Goal: Information Seeking & Learning: Learn about a topic

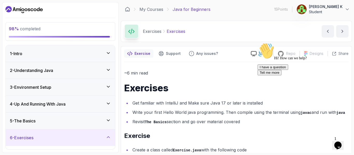
scroll to position [233, 0]
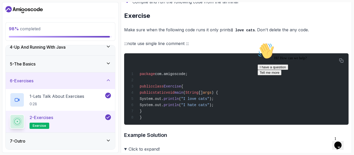
click at [112, 60] on div "5 - The Basics" at bounding box center [60, 64] width 109 height 17
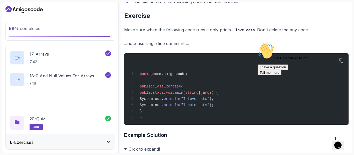
scroll to position [449, 0]
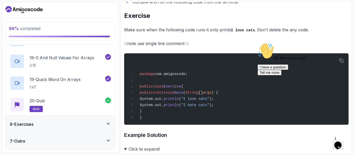
click at [105, 142] on div "7 - Outro" at bounding box center [60, 141] width 101 height 6
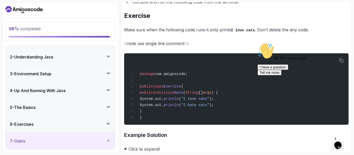
scroll to position [79, 0]
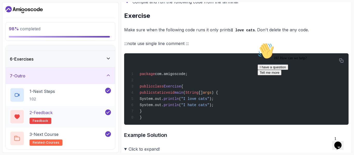
click at [39, 117] on h2 "2 - Feedback feedback" at bounding box center [41, 117] width 23 height 15
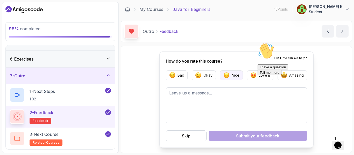
click at [239, 74] on p "Nice" at bounding box center [236, 75] width 8 height 5
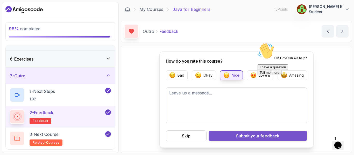
click at [228, 140] on button "Submit your feedback" at bounding box center [258, 136] width 99 height 10
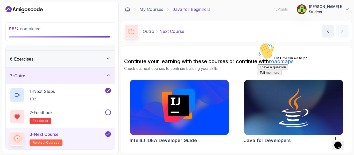
click at [292, 75] on div "I have a question Tell me more" at bounding box center [304, 70] width 93 height 11
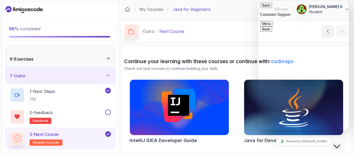
click at [258, 1] on div "Rate this chat Insert emoji" at bounding box center [258, 1] width 0 height 0
click at [250, 124] on img at bounding box center [294, 108] width 104 height 58
click at [342, 143] on button "Close Chat This icon closes the chat window." at bounding box center [336, 146] width 9 height 7
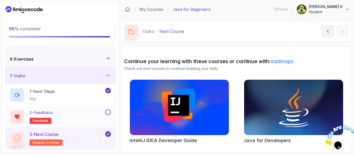
click at [108, 113] on button at bounding box center [108, 113] width 6 height 6
click at [108, 113] on icon at bounding box center [108, 112] width 3 height 2
click at [108, 113] on button at bounding box center [108, 113] width 6 height 6
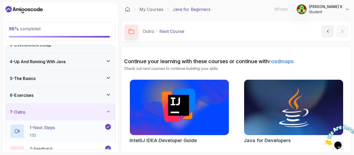
scroll to position [32, 0]
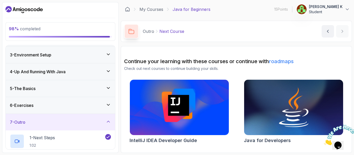
click at [108, 90] on icon at bounding box center [108, 88] width 5 height 5
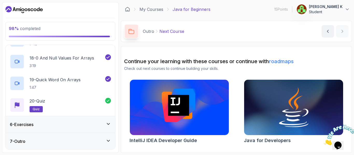
scroll to position [449, 0]
click at [104, 121] on div "6 - Exercises" at bounding box center [60, 124] width 101 height 6
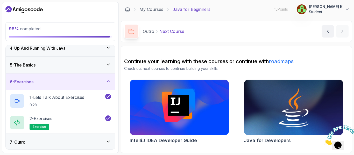
scroll to position [57, 0]
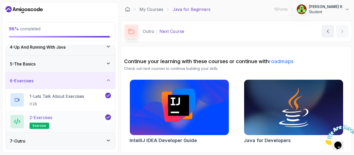
click at [34, 128] on p "exercise" at bounding box center [40, 126] width 20 height 6
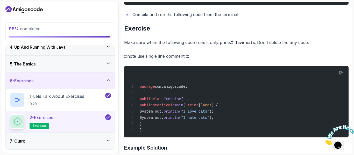
scroll to position [221, 0]
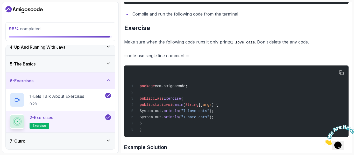
click at [179, 113] on span "println" at bounding box center [171, 111] width 15 height 4
click at [214, 120] on span ");" at bounding box center [211, 117] width 4 height 4
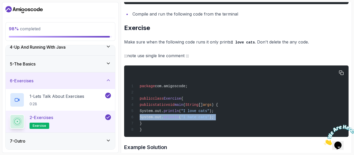
click at [214, 120] on span ");" at bounding box center [211, 117] width 4 height 4
click at [224, 119] on div "package com.amigoscode; public class Exercise { public static void main ( Strin…" at bounding box center [236, 101] width 216 height 65
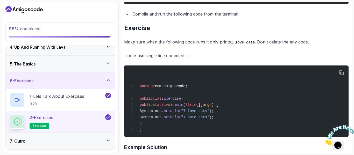
click at [209, 113] on span ""I love cats"" at bounding box center [195, 111] width 28 height 4
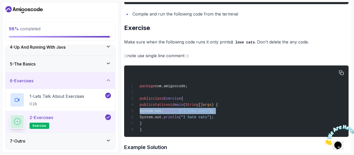
click at [209, 113] on span ""I love cats"" at bounding box center [195, 111] width 28 height 4
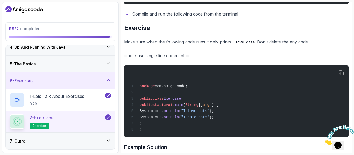
click at [209, 113] on span ""I love cats"" at bounding box center [195, 111] width 28 height 4
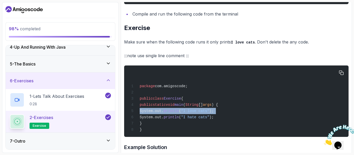
click at [209, 113] on span ""I love cats"" at bounding box center [195, 111] width 28 height 4
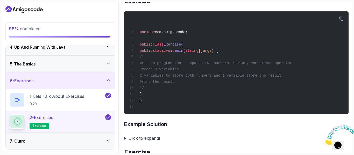
scroll to position [397, 0]
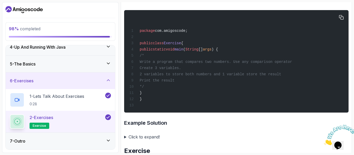
drag, startPoint x: 160, startPoint y: 64, endPoint x: 161, endPoint y: 67, distance: 3.7
click at [161, 67] on div "package com.amigoscode; public class Exercise { public static void main ( Strin…" at bounding box center [236, 61] width 216 height 96
click at [161, 64] on span "Write a program that compares two numbers. Use any comparison operator" at bounding box center [216, 62] width 152 height 4
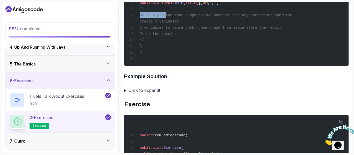
scroll to position [444, 0]
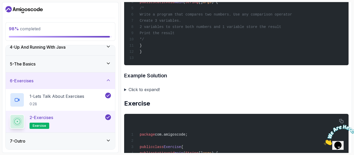
click at [124, 93] on summary "Click to expand!" at bounding box center [236, 89] width 224 height 7
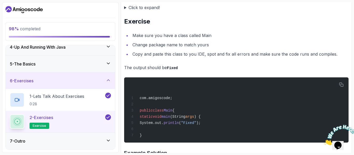
scroll to position [1311, 0]
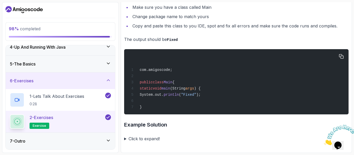
click at [196, 95] on span ""Fixed"" at bounding box center [188, 95] width 15 height 4
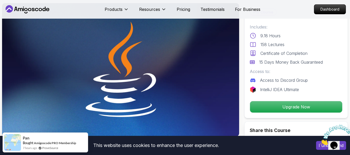
scroll to position [43, 0]
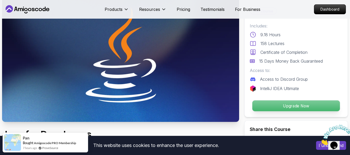
click at [287, 108] on p "Upgrade Now" at bounding box center [296, 106] width 88 height 11
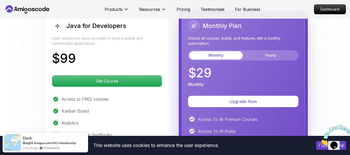
scroll to position [1266, 0]
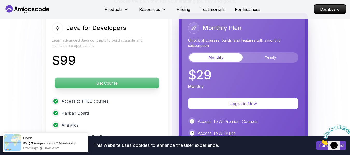
click at [114, 78] on p "Get Course" at bounding box center [107, 83] width 104 height 11
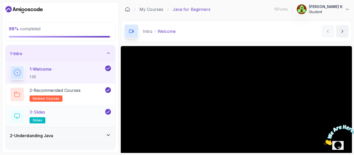
scroll to position [79, 0]
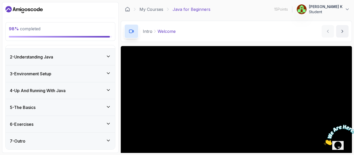
click at [104, 138] on div "7 - Outro" at bounding box center [60, 141] width 101 height 6
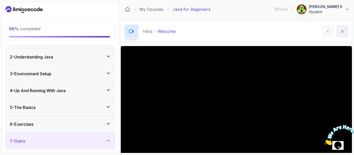
scroll to position [0, 0]
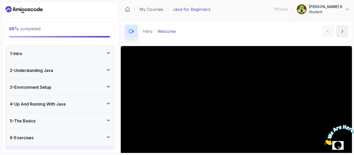
click at [111, 54] on div "1 - Intro" at bounding box center [60, 53] width 109 height 17
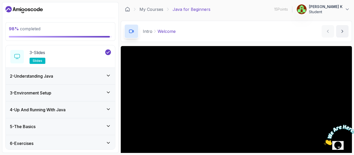
scroll to position [60, 0]
click at [110, 77] on icon at bounding box center [108, 75] width 5 height 5
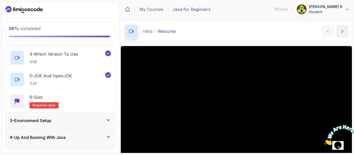
scroll to position [97, 0]
click at [39, 103] on span "Required-" at bounding box center [41, 105] width 16 height 4
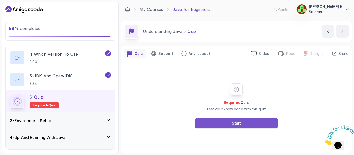
click at [234, 122] on div "Start" at bounding box center [236, 123] width 9 height 6
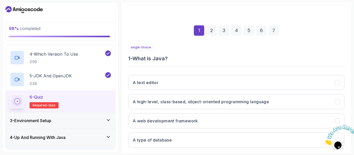
scroll to position [57, 0]
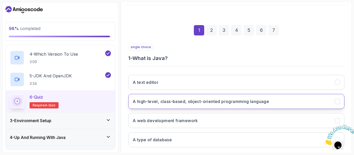
click at [197, 103] on h3 "A high-level, class-based, object-oriented programming language" at bounding box center [201, 102] width 136 height 6
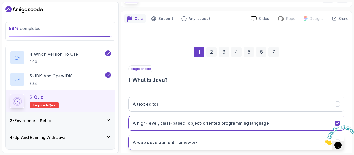
scroll to position [34, 0]
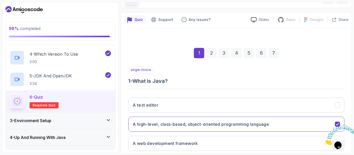
click at [213, 54] on div "2" at bounding box center [211, 53] width 10 height 10
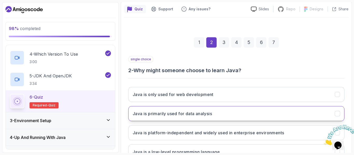
scroll to position [46, 0]
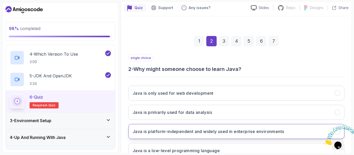
click at [218, 134] on h3 "Java is platform-independent and widely used in enterprise environments" at bounding box center [208, 132] width 151 height 6
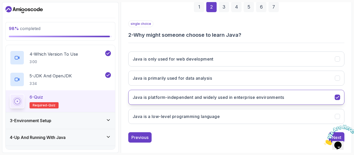
scroll to position [80, 0]
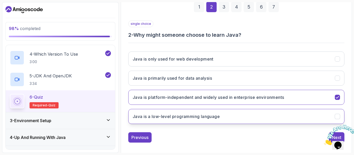
click at [209, 117] on h3 "Java is a low-level programming language" at bounding box center [176, 117] width 87 height 6
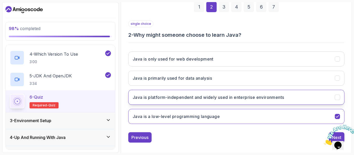
click at [207, 93] on button "Java is platform-independent and widely used in enterprise environments" at bounding box center [236, 97] width 216 height 15
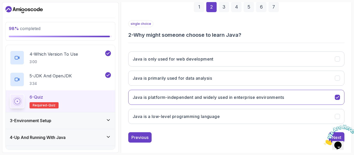
scroll to position [59, 0]
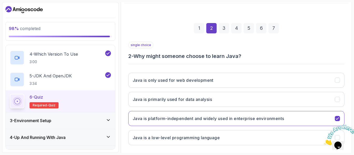
click at [225, 32] on div "3" at bounding box center [224, 28] width 10 height 10
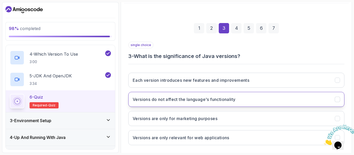
click at [231, 100] on h3 "Versions do not affect the language's functionality" at bounding box center [184, 99] width 103 height 6
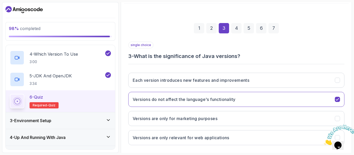
click at [237, 24] on div "4" at bounding box center [236, 28] width 10 height 10
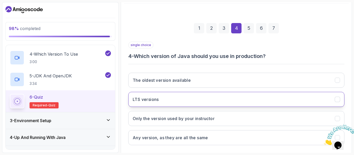
drag, startPoint x: 216, startPoint y: 90, endPoint x: 206, endPoint y: 100, distance: 14.3
click at [206, 100] on div "The oldest version available LTS versions Only the version used by your instruc…" at bounding box center [236, 109] width 216 height 81
click at [206, 100] on button "LTS versions" at bounding box center [236, 99] width 216 height 15
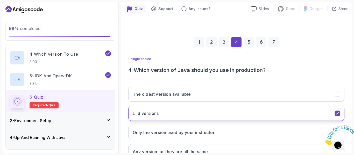
scroll to position [46, 0]
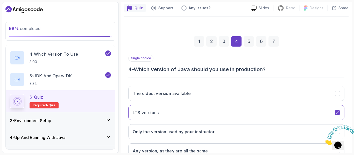
click at [247, 42] on div "5" at bounding box center [249, 41] width 10 height 10
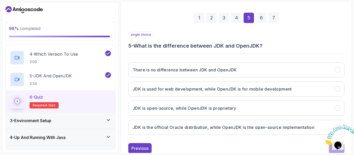
scroll to position [69, 0]
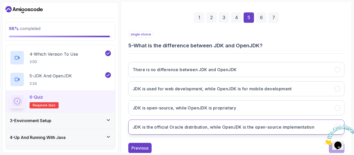
click at [216, 128] on h3 "JDK is the official Oracle distribution, while OpenJDK is the open-source imple…" at bounding box center [224, 127] width 182 height 6
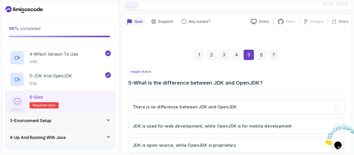
scroll to position [32, 0]
click at [261, 55] on div "6" at bounding box center [261, 55] width 10 height 10
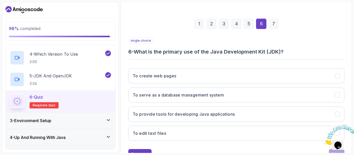
scroll to position [64, 0]
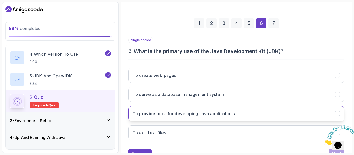
click at [222, 114] on h3 "To provide tools for developing Java applications" at bounding box center [184, 114] width 102 height 6
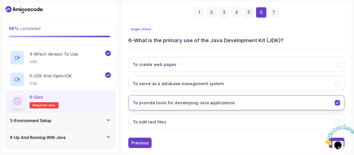
scroll to position [39, 0]
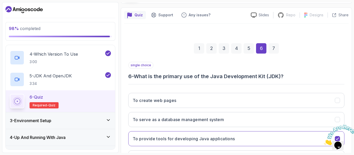
click at [271, 46] on div "7" at bounding box center [274, 48] width 10 height 10
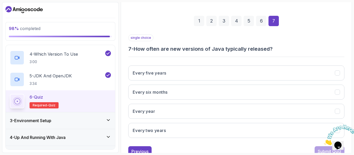
scroll to position [66, 0]
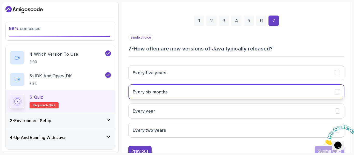
click at [213, 89] on button "Every six months" at bounding box center [236, 92] width 216 height 15
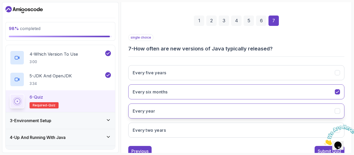
scroll to position [85, 0]
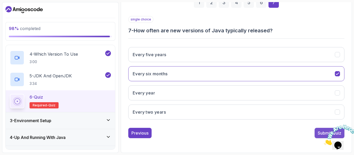
click at [316, 134] on button "Submit Quiz" at bounding box center [330, 133] width 30 height 10
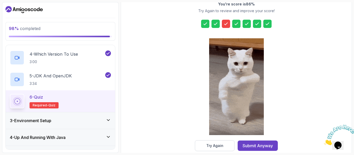
click at [227, 22] on icon at bounding box center [225, 23] width 5 height 5
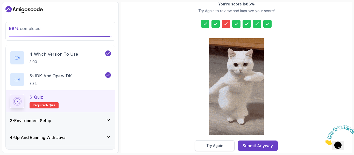
click at [211, 149] on button "Try Again" at bounding box center [215, 145] width 40 height 11
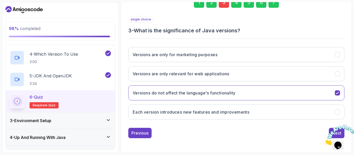
click at [222, 4] on div "3" at bounding box center [224, 2] width 10 height 10
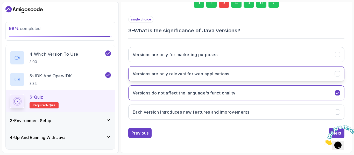
click at [216, 78] on button "Versions are only relevant for web applications" at bounding box center [236, 73] width 216 height 15
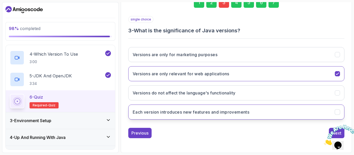
click at [207, 117] on button "Each version introduces new features and improvements" at bounding box center [236, 112] width 216 height 15
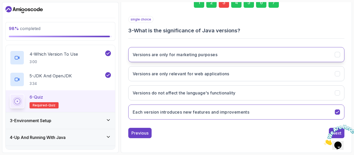
scroll to position [52, 0]
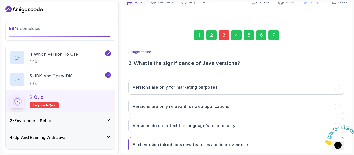
click at [276, 39] on div "7" at bounding box center [274, 35] width 10 height 10
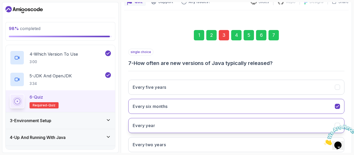
scroll to position [85, 0]
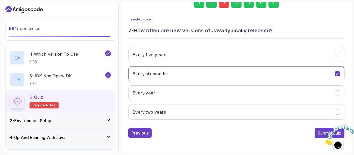
click at [325, 131] on img at bounding box center [340, 135] width 32 height 20
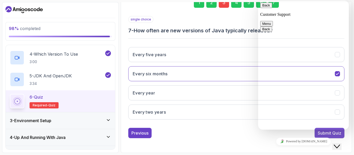
click at [315, 131] on button "Submit Quiz" at bounding box center [330, 133] width 30 height 10
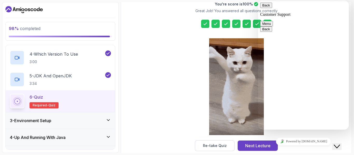
click at [220, 55] on img at bounding box center [236, 86] width 55 height 97
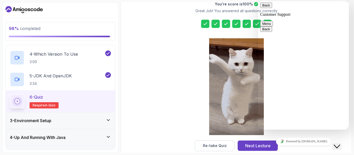
click at [125, 81] on div "You're score is 100 % Great Job! You answered all questions correctly Re-take Q…" at bounding box center [236, 68] width 224 height 166
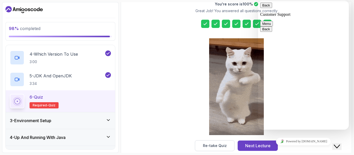
click at [340, 147] on button "Close Chat This icon closes the chat window." at bounding box center [336, 146] width 9 height 7
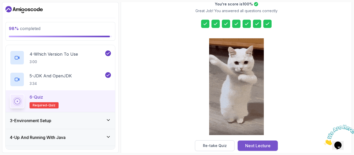
click at [271, 146] on button "Next Lecture" at bounding box center [258, 146] width 40 height 10
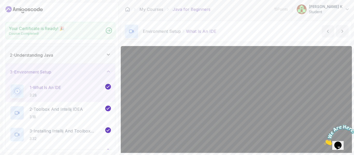
click at [114, 60] on icon at bounding box center [177, 52] width 174 height 64
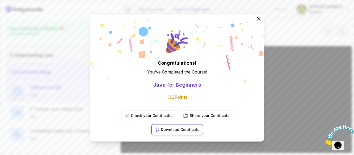
click at [203, 126] on button "Download Certificate" at bounding box center [177, 129] width 52 height 11
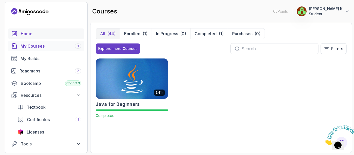
click at [29, 31] on div "Home" at bounding box center [51, 34] width 60 height 6
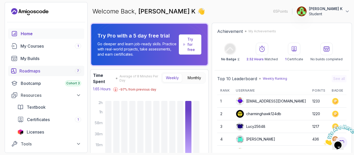
click at [25, 69] on div "Roadmaps 7" at bounding box center [50, 71] width 62 height 6
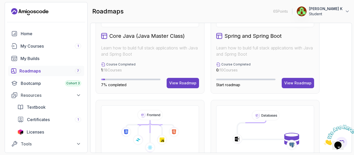
scroll to position [195, 0]
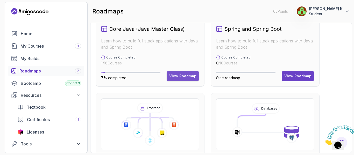
click at [186, 72] on button "View Roadmap" at bounding box center [183, 76] width 32 height 10
click at [184, 78] on div "View Roadmap" at bounding box center [182, 76] width 27 height 5
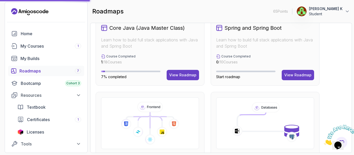
scroll to position [196, 0]
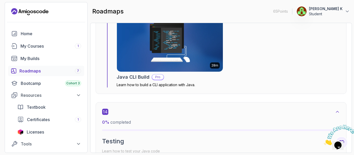
scroll to position [2777, 0]
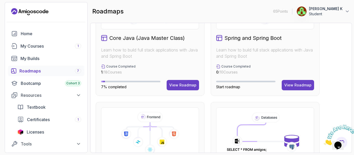
scroll to position [194, 0]
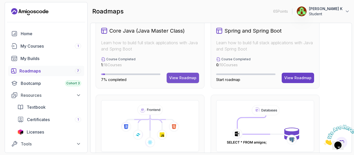
click at [179, 78] on div "View Roadmap" at bounding box center [182, 77] width 27 height 5
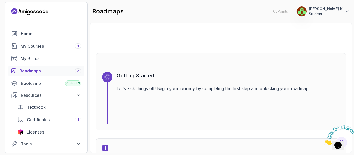
click at [179, 76] on h3 "Getting Started" at bounding box center [228, 75] width 223 height 7
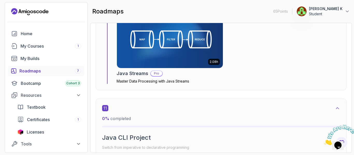
scroll to position [2173, 0]
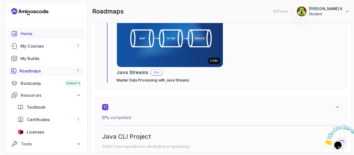
click at [32, 37] on link "Home" at bounding box center [46, 34] width 76 height 10
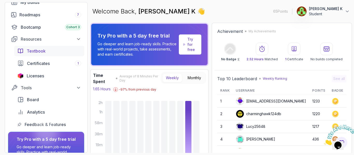
scroll to position [92, 0]
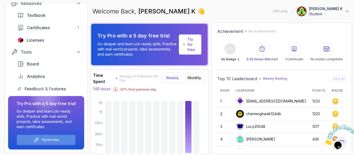
click at [45, 141] on p "Try for free" at bounding box center [50, 140] width 18 height 4
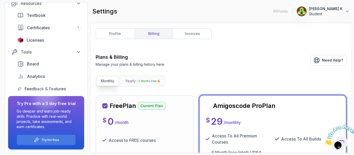
click at [142, 138] on p "Access to FREE courses" at bounding box center [132, 140] width 47 height 6
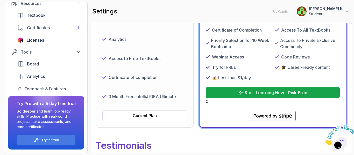
scroll to position [139, 0]
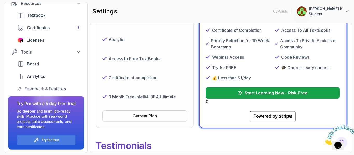
click at [164, 115] on button "Current Plan" at bounding box center [144, 116] width 85 height 11
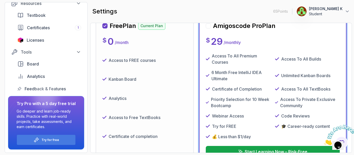
scroll to position [0, 0]
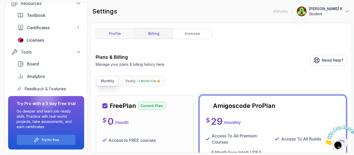
click at [114, 38] on link "profile" at bounding box center [115, 34] width 38 height 10
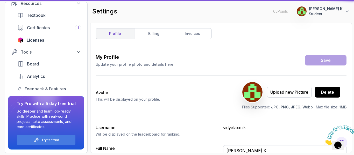
type input "Student"
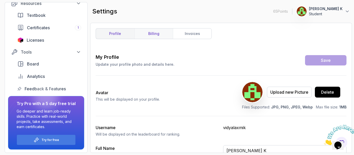
click at [156, 31] on link "billing" at bounding box center [153, 34] width 39 height 10
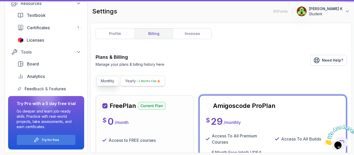
click at [147, 83] on p "2 Months Free 🔥" at bounding box center [150, 81] width 22 height 5
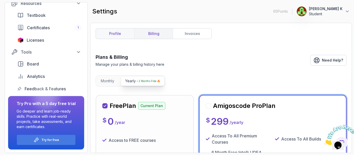
click at [127, 35] on link "profile" at bounding box center [115, 34] width 38 height 10
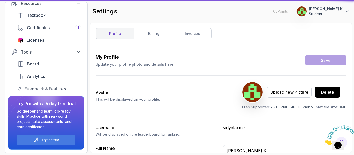
type input "Student"
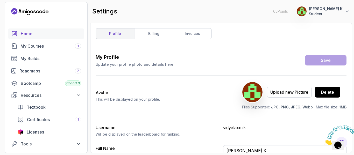
click at [26, 37] on div "Home" at bounding box center [51, 34] width 60 height 6
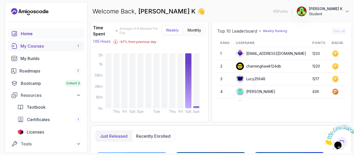
click at [38, 47] on div "My Courses 1" at bounding box center [50, 46] width 61 height 6
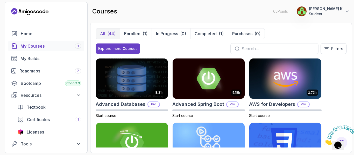
click at [265, 49] on input "text" at bounding box center [278, 49] width 73 height 6
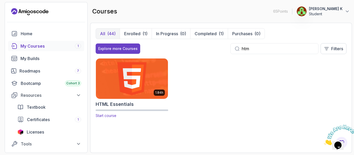
type input "htm"
click at [148, 81] on img at bounding box center [132, 79] width 76 height 42
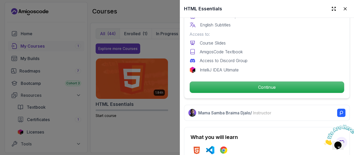
scroll to position [170, 0]
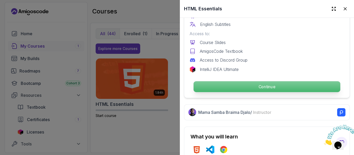
click at [239, 81] on p "Continue" at bounding box center [267, 86] width 147 height 11
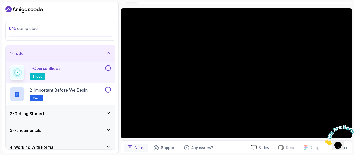
scroll to position [39, 0]
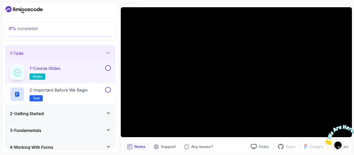
click at [96, 68] on div "1 - Course Slides slides" at bounding box center [57, 72] width 94 height 15
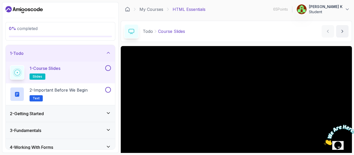
click at [81, 71] on div "1 - Course Slides slides" at bounding box center [57, 72] width 94 height 15
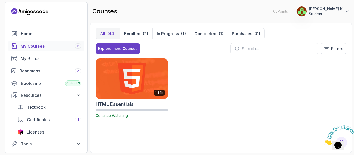
click at [273, 52] on input "text" at bounding box center [278, 49] width 73 height 6
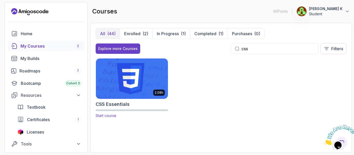
type input "css"
click at [144, 84] on img at bounding box center [132, 79] width 76 height 42
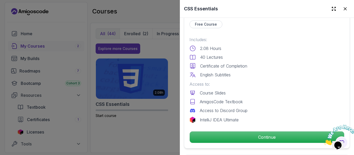
scroll to position [128, 0]
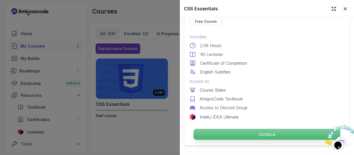
click at [230, 130] on p "Continue" at bounding box center [267, 134] width 147 height 11
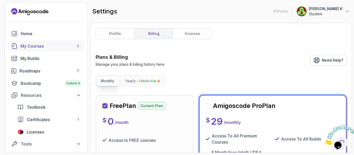
click at [68, 47] on div "My Courses 2" at bounding box center [50, 46] width 61 height 6
click at [79, 47] on div "2" at bounding box center [78, 46] width 6 height 5
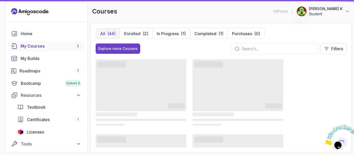
click at [79, 47] on div "2" at bounding box center [78, 46] width 6 height 5
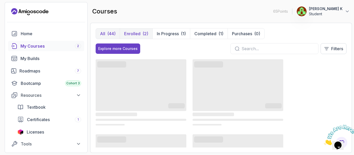
click at [144, 34] on div "(2)" at bounding box center [146, 34] width 6 height 6
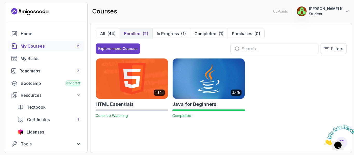
click at [266, 48] on input "text" at bounding box center [278, 49] width 73 height 6
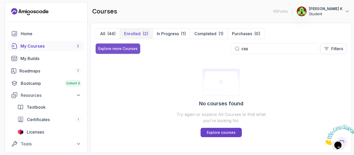
type input "css"
click at [136, 50] on div "Explore more Courses" at bounding box center [117, 48] width 39 height 5
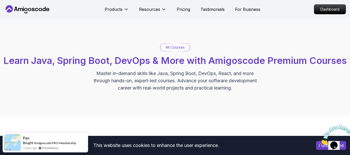
click at [177, 49] on p "All Courses" at bounding box center [175, 47] width 19 height 5
click at [169, 48] on p "All Courses" at bounding box center [175, 47] width 19 height 5
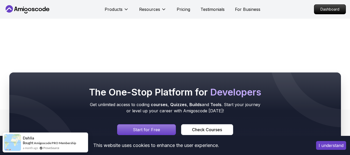
click at [146, 130] on p "Start for Free" at bounding box center [146, 130] width 27 height 6
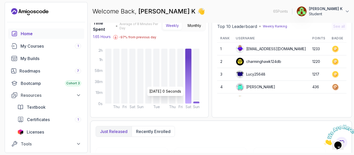
scroll to position [52, 0]
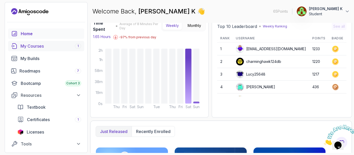
click at [61, 45] on div "My Courses 1" at bounding box center [50, 46] width 61 height 6
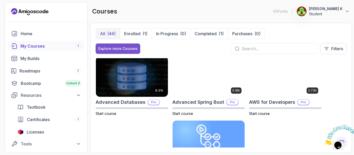
scroll to position [2, 0]
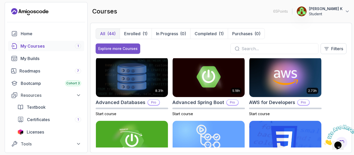
click at [131, 48] on div "Explore more Courses" at bounding box center [117, 48] width 39 height 5
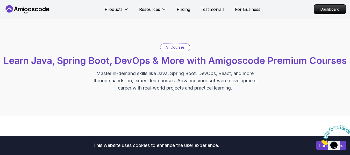
click at [181, 47] on p "All Courses" at bounding box center [175, 47] width 19 height 5
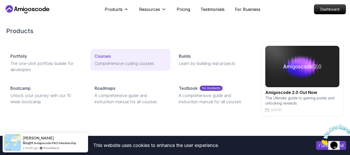
click at [107, 55] on p "Courses" at bounding box center [103, 56] width 16 height 6
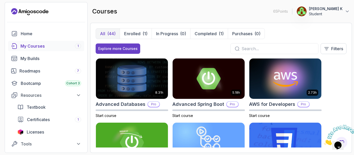
click at [56, 48] on div "My Courses 1" at bounding box center [50, 46] width 61 height 6
click at [138, 32] on p "Enrolled" at bounding box center [132, 34] width 16 height 6
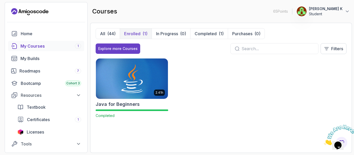
click at [250, 48] on input "text" at bounding box center [278, 49] width 73 height 6
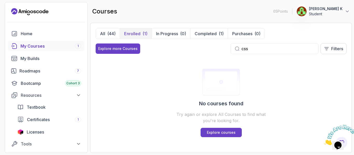
type input "css"
click at [243, 67] on div "No courses found Try again or explore All Courses to find what you're looking f…" at bounding box center [221, 102] width 251 height 89
click at [143, 44] on div "Explore more Courses css Filters" at bounding box center [221, 48] width 251 height 11
click at [53, 47] on div "My Courses 1" at bounding box center [50, 46] width 61 height 6
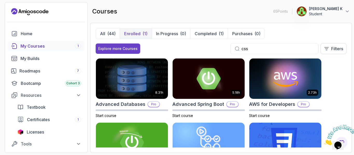
click at [58, 48] on div "My Courses 1" at bounding box center [50, 46] width 61 height 6
click at [129, 33] on p "Enrolled" at bounding box center [132, 34] width 16 height 6
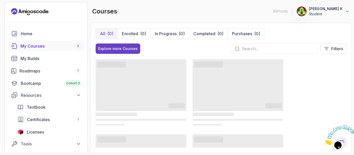
click at [285, 47] on input "text" at bounding box center [278, 49] width 73 height 6
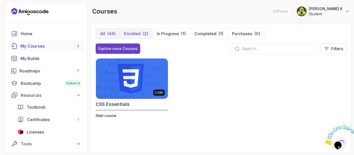
click at [137, 32] on p "Enrolled" at bounding box center [132, 34] width 16 height 6
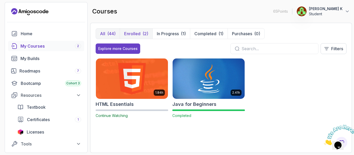
click at [114, 33] on div "(44)" at bounding box center [111, 34] width 8 height 6
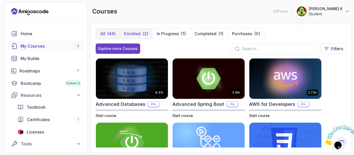
click at [144, 36] on div "(2)" at bounding box center [146, 34] width 6 height 6
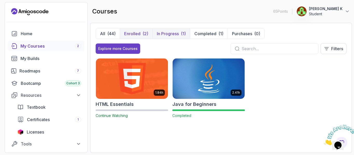
click at [169, 32] on p "In Progress" at bounding box center [168, 34] width 22 height 6
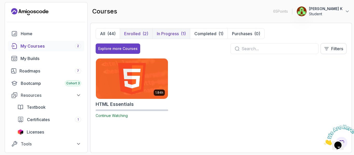
click at [132, 34] on p "Enrolled" at bounding box center [132, 34] width 16 height 6
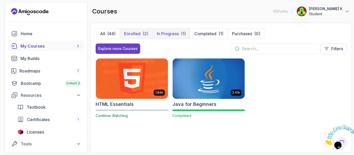
click at [176, 36] on p "In Progress" at bounding box center [168, 34] width 22 height 6
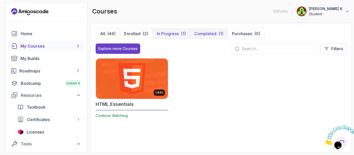
click at [209, 33] on p "Completed" at bounding box center [205, 34] width 22 height 6
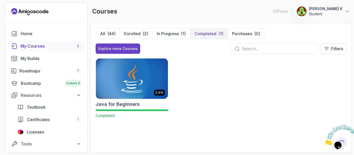
click at [293, 50] on input "text" at bounding box center [278, 49] width 73 height 6
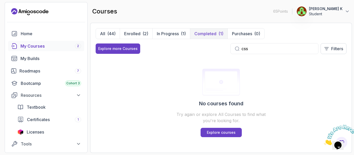
type input "css"
click at [101, 32] on p "All" at bounding box center [102, 34] width 5 height 6
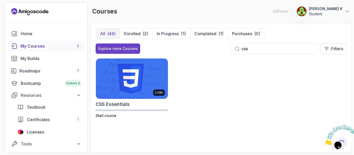
click at [104, 35] on p "All" at bounding box center [102, 34] width 5 height 6
click at [105, 115] on span "Start course" at bounding box center [106, 116] width 21 height 4
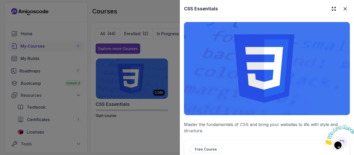
click at [207, 148] on p "Free Course" at bounding box center [206, 149] width 22 height 5
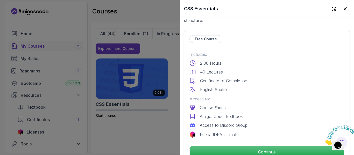
scroll to position [111, 0]
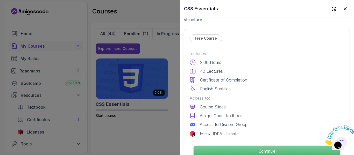
click at [211, 146] on p "Continue" at bounding box center [267, 151] width 147 height 11
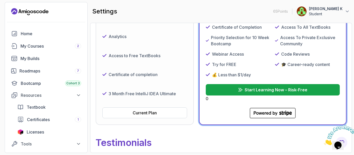
scroll to position [138, 0]
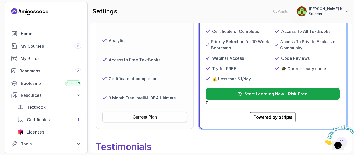
click at [174, 114] on button "Current Plan" at bounding box center [144, 117] width 85 height 11
click at [152, 118] on div "Current Plan" at bounding box center [145, 117] width 24 height 6
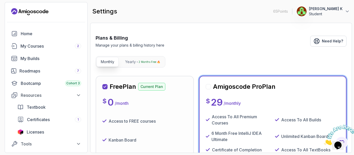
scroll to position [0, 0]
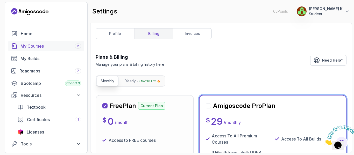
click at [45, 49] on link "My Courses 2" at bounding box center [46, 46] width 76 height 10
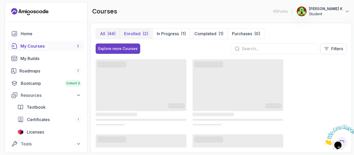
click at [138, 36] on p "Enrolled" at bounding box center [132, 34] width 16 height 6
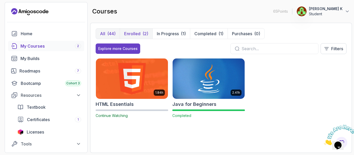
click at [109, 33] on div "(44)" at bounding box center [111, 34] width 8 height 6
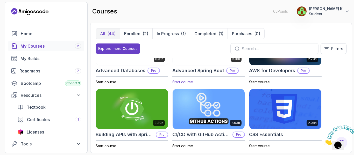
scroll to position [33, 0]
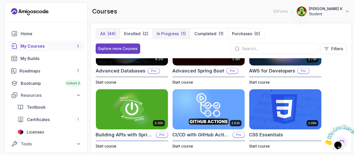
click at [180, 29] on button "In Progress (1)" at bounding box center [171, 34] width 38 height 10
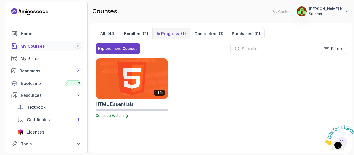
click at [134, 96] on img at bounding box center [132, 79] width 76 height 42
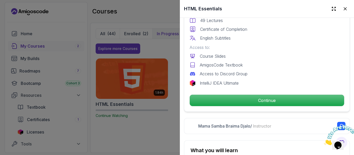
scroll to position [156, 0]
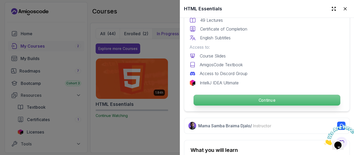
click at [252, 103] on p "Continue" at bounding box center [267, 100] width 147 height 11
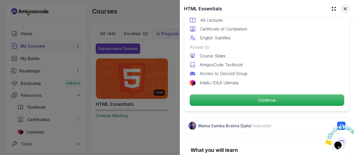
click at [343, 8] on icon at bounding box center [345, 8] width 5 height 5
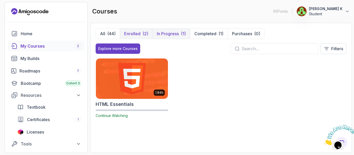
click at [142, 33] on button "Enrolled (2)" at bounding box center [136, 34] width 33 height 10
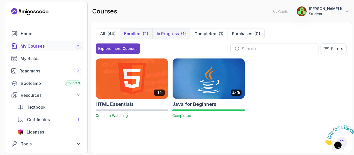
click at [170, 36] on p "In Progress" at bounding box center [168, 34] width 22 height 6
click at [135, 37] on button "Enrolled (2)" at bounding box center [136, 34] width 33 height 10
click at [171, 34] on p "In Progress" at bounding box center [168, 34] width 22 height 6
click at [206, 33] on p "Completed" at bounding box center [205, 34] width 22 height 6
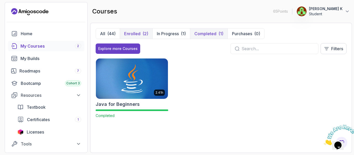
click at [130, 32] on p "Enrolled" at bounding box center [132, 34] width 16 height 6
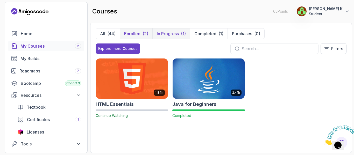
click at [170, 33] on p "In Progress" at bounding box center [168, 34] width 22 height 6
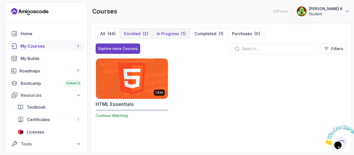
click at [127, 34] on p "Enrolled" at bounding box center [132, 34] width 16 height 6
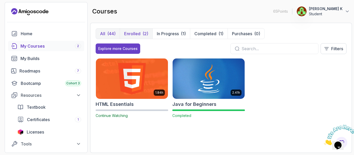
click at [105, 33] on p "All" at bounding box center [102, 34] width 5 height 6
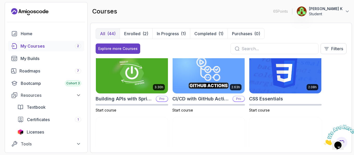
scroll to position [69, 0]
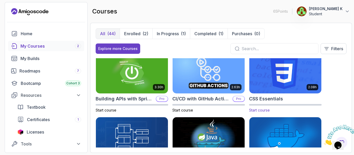
click at [264, 111] on span "Start course" at bounding box center [259, 110] width 21 height 4
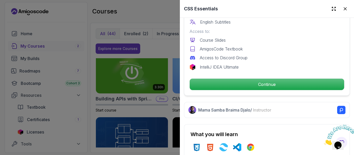
scroll to position [179, 0]
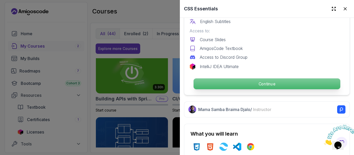
click at [248, 85] on p "Continue" at bounding box center [267, 84] width 147 height 11
click at [251, 83] on p "Continue" at bounding box center [267, 84] width 147 height 11
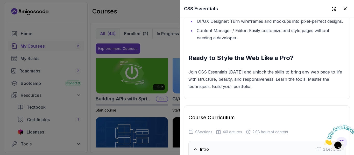
scroll to position [880, 0]
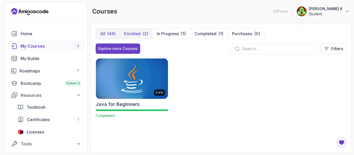
click at [131, 32] on p "Enrolled" at bounding box center [132, 34] width 16 height 6
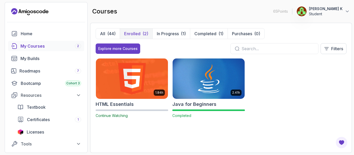
click at [271, 49] on input "text" at bounding box center [278, 49] width 73 height 6
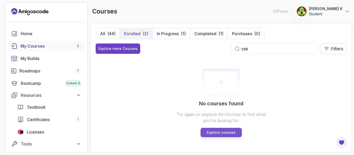
type input "css"
click at [220, 134] on p "Explore courses" at bounding box center [221, 132] width 29 height 5
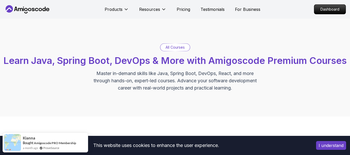
click at [178, 48] on p "All Courses" at bounding box center [175, 47] width 19 height 5
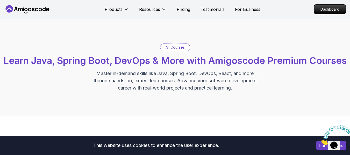
click at [184, 46] on p "All Courses" at bounding box center [175, 47] width 19 height 5
click at [325, 10] on p "Dashboard" at bounding box center [330, 9] width 30 height 9
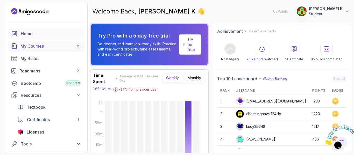
click at [47, 46] on div "My Courses 2" at bounding box center [50, 46] width 61 height 6
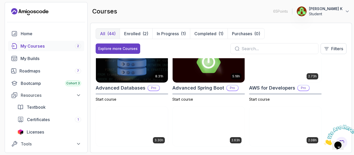
scroll to position [65, 0]
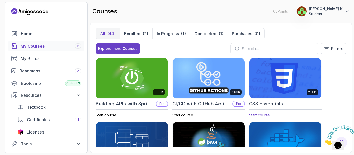
click at [259, 111] on div "Start course" at bounding box center [285, 113] width 73 height 9
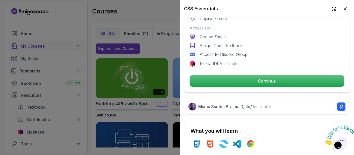
scroll to position [182, 0]
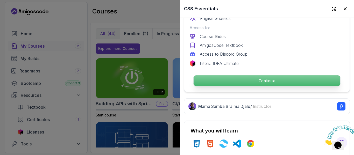
click at [253, 78] on p "Continue" at bounding box center [267, 80] width 147 height 11
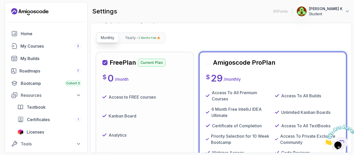
scroll to position [43, 0]
click at [109, 64] on div "Free Plan Current Plan" at bounding box center [133, 63] width 63 height 8
click at [153, 63] on p "Current Plan" at bounding box center [151, 63] width 27 height 8
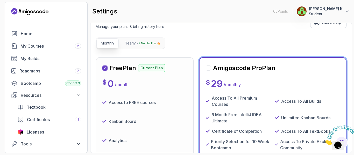
scroll to position [0, 0]
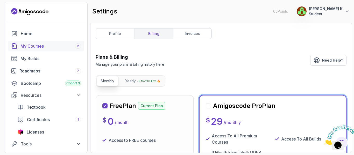
click at [41, 50] on link "My Courses 2" at bounding box center [46, 46] width 76 height 10
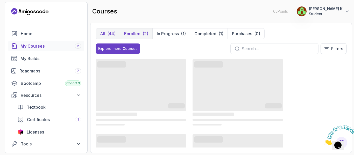
click at [141, 35] on button "Enrolled (2)" at bounding box center [136, 34] width 33 height 10
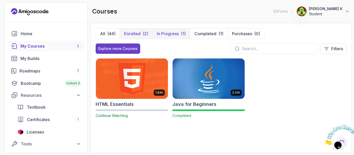
click at [172, 32] on p "In Progress" at bounding box center [168, 34] width 22 height 6
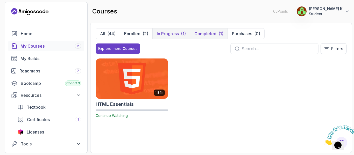
click at [203, 33] on p "Completed" at bounding box center [205, 34] width 22 height 6
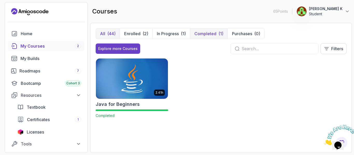
click at [112, 36] on div "(44)" at bounding box center [111, 34] width 8 height 6
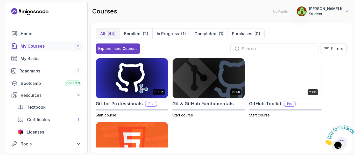
scroll to position [193, 0]
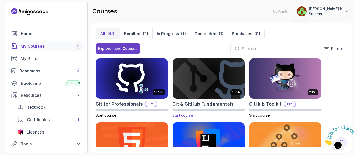
click at [188, 117] on span "Start course" at bounding box center [182, 115] width 21 height 4
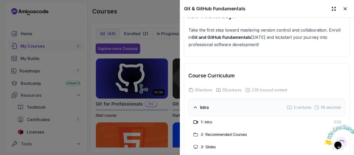
scroll to position [759, 0]
click at [207, 122] on h3 "1 - Intro" at bounding box center [206, 122] width 11 height 5
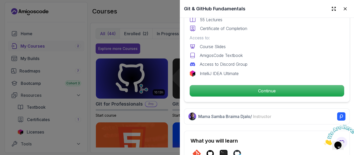
scroll to position [152, 0]
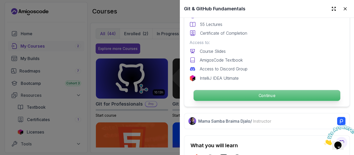
click at [205, 95] on p "Continue" at bounding box center [267, 95] width 147 height 11
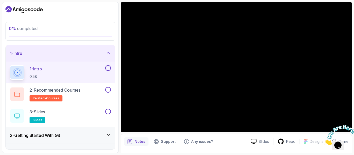
scroll to position [59, 0]
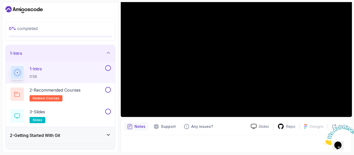
click at [108, 68] on button at bounding box center [108, 68] width 6 height 6
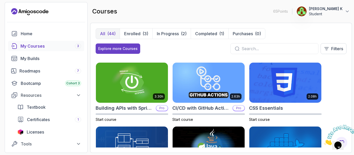
scroll to position [60, 0]
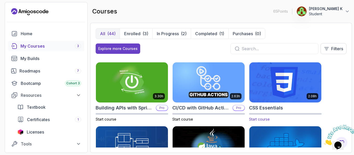
click at [263, 118] on span "Start course" at bounding box center [259, 119] width 21 height 4
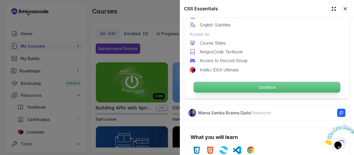
scroll to position [175, 0]
click at [259, 88] on p "Continue" at bounding box center [267, 87] width 147 height 11
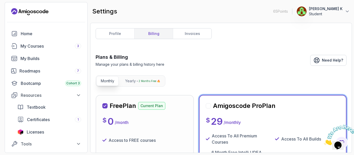
scroll to position [65, 0]
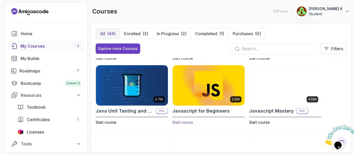
scroll to position [507, 0]
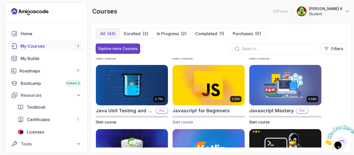
click at [188, 124] on p "Start course" at bounding box center [208, 122] width 73 height 5
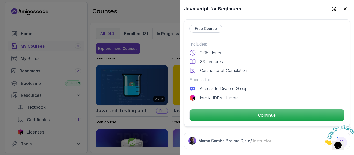
scroll to position [115, 0]
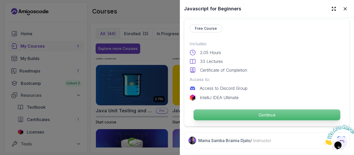
click at [261, 116] on p "Continue" at bounding box center [267, 115] width 147 height 11
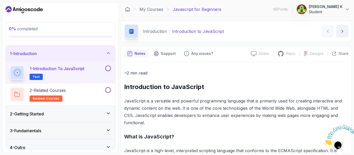
click at [109, 69] on button at bounding box center [108, 69] width 6 height 6
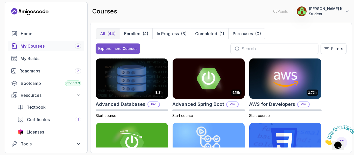
click at [122, 50] on div "Explore more Courses" at bounding box center [117, 48] width 39 height 5
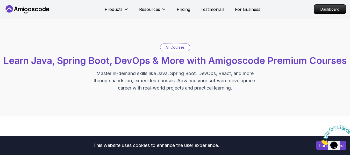
click at [171, 48] on p "All Courses" at bounding box center [175, 47] width 19 height 5
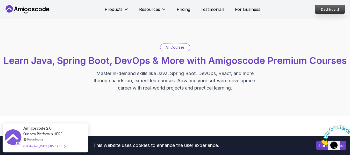
click at [327, 9] on p "Dashboard" at bounding box center [330, 9] width 30 height 9
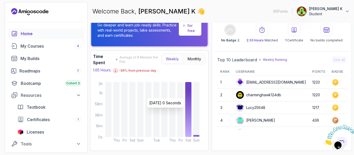
scroll to position [19, 0]
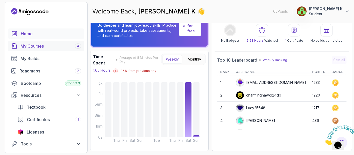
click at [41, 46] on div "My Courses 4" at bounding box center [50, 46] width 61 height 6
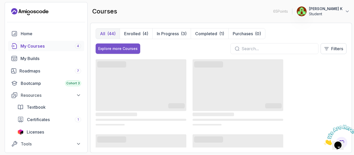
click at [116, 52] on button "Explore more Courses" at bounding box center [118, 49] width 45 height 10
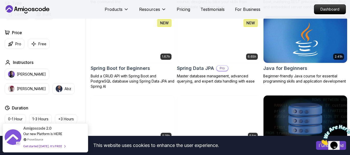
scroll to position [227, 0]
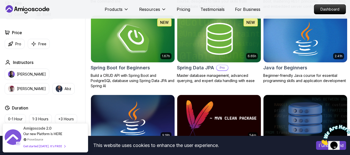
click at [149, 64] on img at bounding box center [133, 38] width 88 height 49
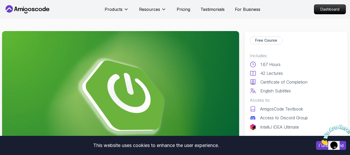
scroll to position [69, 0]
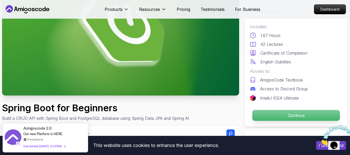
click at [274, 114] on p "Continue" at bounding box center [296, 115] width 88 height 11
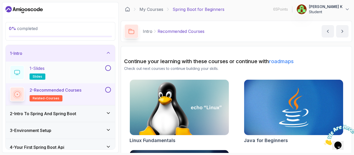
click at [108, 70] on button at bounding box center [108, 68] width 6 height 6
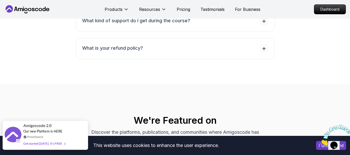
scroll to position [2231, 0]
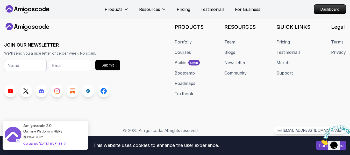
click at [53, 144] on div "Get started [DATE]. It's FREE" at bounding box center [44, 144] width 42 height 6
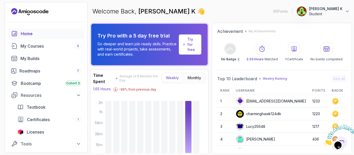
click at [197, 48] on p "Try for free" at bounding box center [192, 45] width 10 height 16
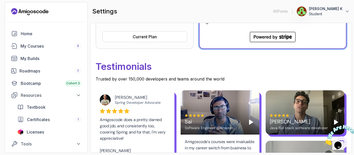
scroll to position [218, 0]
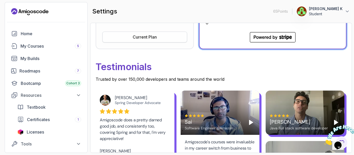
click at [135, 40] on div "Current Plan" at bounding box center [145, 37] width 24 height 6
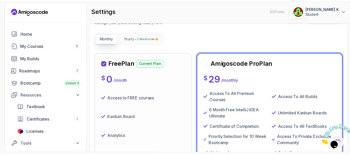
scroll to position [0, 0]
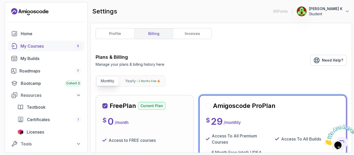
click at [57, 45] on div "My Courses 5" at bounding box center [50, 46] width 61 height 6
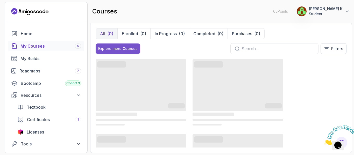
click at [129, 51] on button "Explore more Courses" at bounding box center [118, 49] width 45 height 10
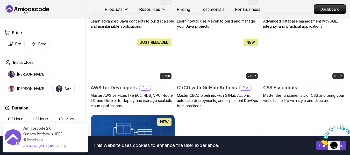
scroll to position [371, 0]
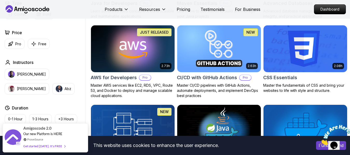
click at [299, 74] on img at bounding box center [306, 48] width 88 height 49
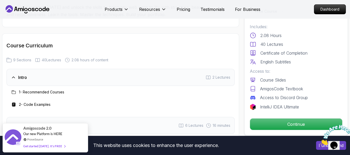
scroll to position [712, 0]
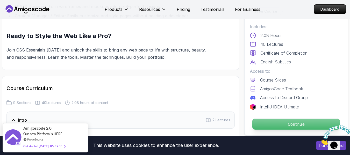
click at [283, 124] on p "Continue" at bounding box center [296, 124] width 88 height 11
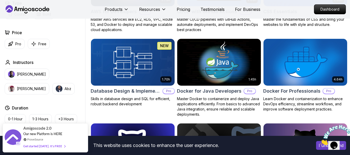
scroll to position [437, 0]
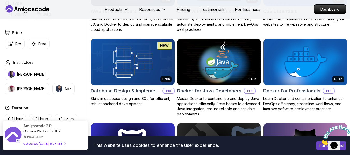
click at [32, 145] on div "Get started [DATE]. It's FREE" at bounding box center [44, 144] width 42 height 6
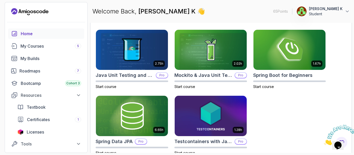
scroll to position [238, 0]
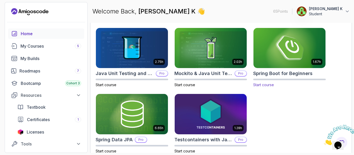
click at [266, 83] on span "Start course" at bounding box center [263, 85] width 21 height 4
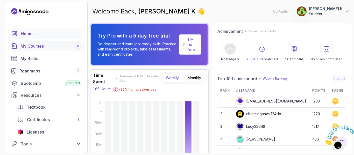
click at [27, 49] on link "My Courses 5" at bounding box center [46, 46] width 76 height 10
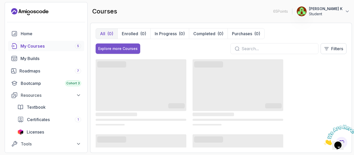
click at [113, 49] on div "Explore more Courses" at bounding box center [117, 48] width 39 height 5
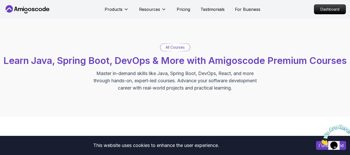
click at [172, 45] on div "All Courses Learn Java, Spring Boot, DevOps & More with Amigoscode Premium Cour…" at bounding box center [175, 68] width 350 height 98
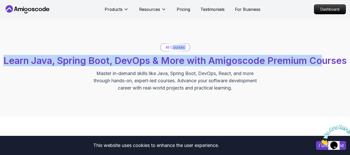
drag, startPoint x: 172, startPoint y: 45, endPoint x: 170, endPoint y: 75, distance: 29.9
click at [170, 75] on div "All Courses Learn Java, Spring Boot, DevOps & More with Amigoscode Premium Cour…" at bounding box center [175, 68] width 345 height 48
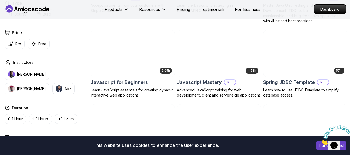
scroll to position [929, 0]
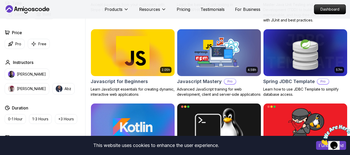
click at [138, 69] on img at bounding box center [133, 52] width 88 height 49
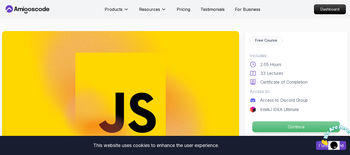
click at [287, 126] on p "Continue" at bounding box center [296, 127] width 88 height 11
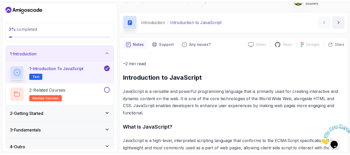
scroll to position [10, 0]
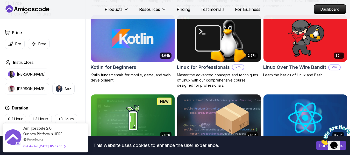
scroll to position [1018, 0]
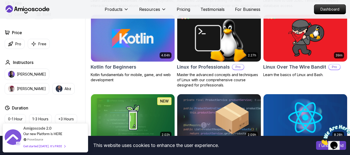
click at [134, 62] on img at bounding box center [133, 37] width 88 height 49
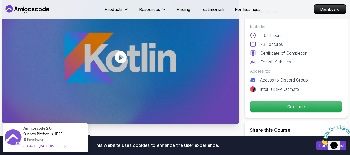
scroll to position [43, 0]
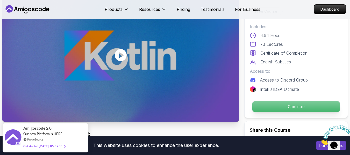
click at [278, 108] on p "Continue" at bounding box center [296, 106] width 88 height 11
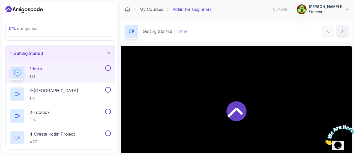
click at [107, 68] on button at bounding box center [108, 68] width 6 height 6
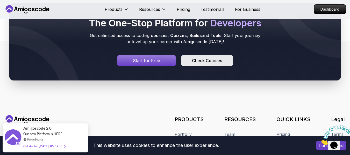
scroll to position [1261, 0]
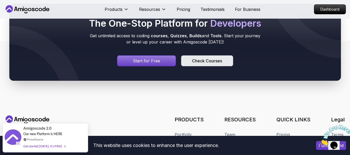
click at [194, 63] on div "Check Courses" at bounding box center [207, 61] width 30 height 6
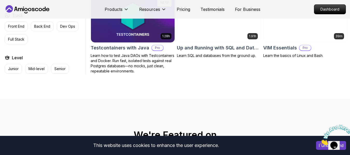
scroll to position [1345, 0]
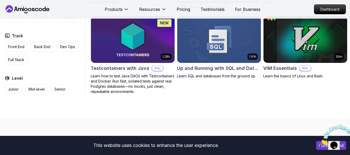
click at [222, 51] on img at bounding box center [219, 39] width 88 height 49
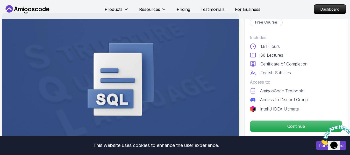
scroll to position [15, 0]
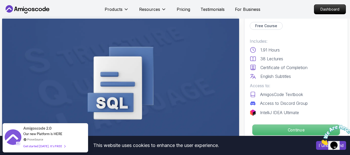
click at [286, 128] on p "Continue" at bounding box center [296, 130] width 88 height 11
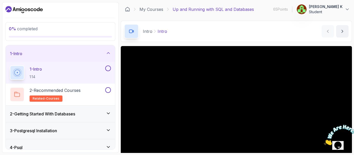
click at [109, 69] on button at bounding box center [108, 69] width 6 height 6
click at [153, 9] on link "My Courses" at bounding box center [151, 9] width 24 height 6
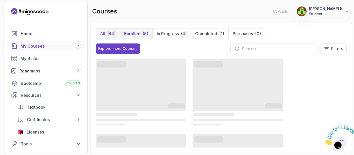
click at [136, 33] on p "Enrolled" at bounding box center [132, 34] width 16 height 6
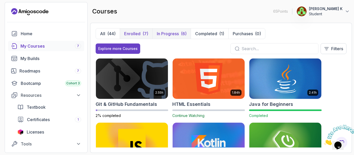
click at [163, 32] on p "In Progress" at bounding box center [168, 34] width 22 height 6
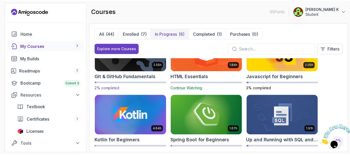
scroll to position [41, 0]
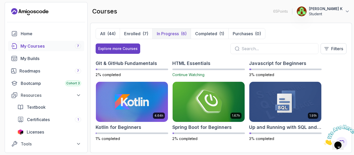
click at [251, 46] on input "text" at bounding box center [278, 49] width 73 height 6
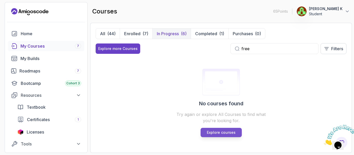
type input "free"
click at [229, 134] on p "Explore courses" at bounding box center [221, 132] width 29 height 5
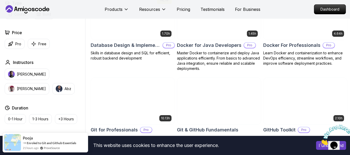
scroll to position [483, 0]
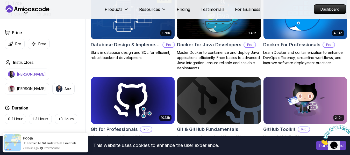
click at [26, 76] on p "[PERSON_NAME]" at bounding box center [31, 74] width 29 height 5
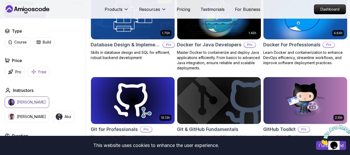
click at [42, 69] on p "Free" at bounding box center [42, 71] width 8 height 5
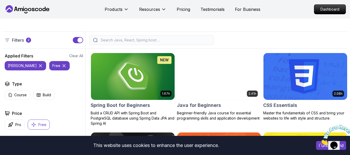
scroll to position [110, 0]
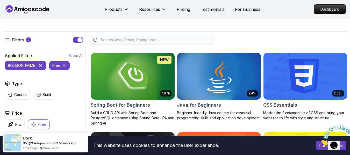
click at [38, 68] on icon at bounding box center [40, 65] width 5 height 5
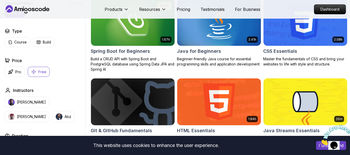
scroll to position [163, 0]
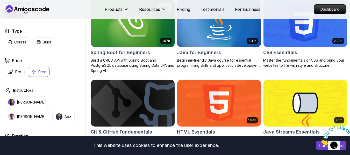
click at [309, 48] on img at bounding box center [306, 23] width 88 height 49
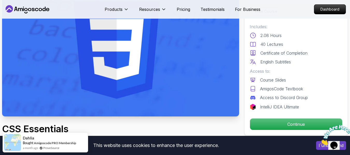
scroll to position [79, 0]
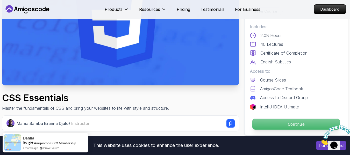
click at [283, 128] on p "Continue" at bounding box center [296, 124] width 88 height 11
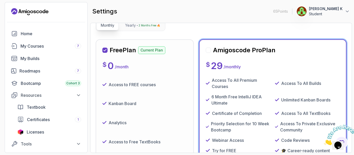
scroll to position [57, 0]
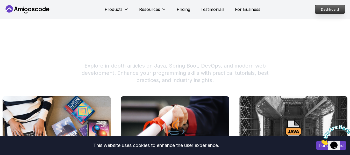
click at [334, 7] on p "Dashboard" at bounding box center [330, 9] width 30 height 9
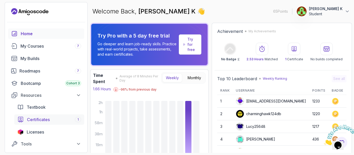
click at [52, 122] on div "Certificates 1" at bounding box center [54, 120] width 54 height 6
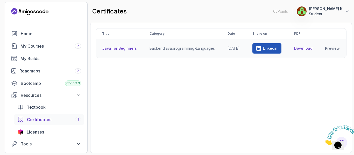
click at [260, 51] on icon at bounding box center [259, 48] width 5 height 5
click at [270, 52] on link "Linkedin" at bounding box center [266, 48] width 29 height 10
click at [261, 48] on icon at bounding box center [258, 48] width 5 height 5
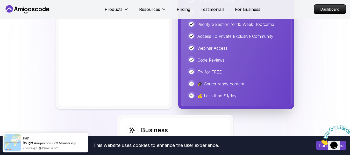
scroll to position [1347, 0]
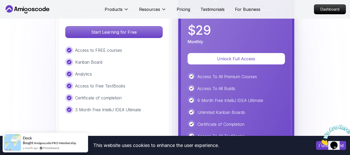
scroll to position [1196, 0]
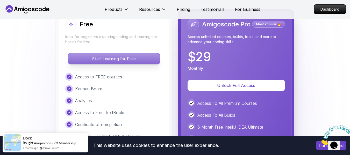
click at [128, 61] on p "Start Learning for Free" at bounding box center [114, 58] width 92 height 11
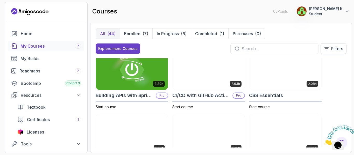
scroll to position [74, 0]
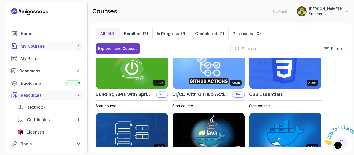
click at [40, 91] on button "Resources" at bounding box center [46, 95] width 76 height 9
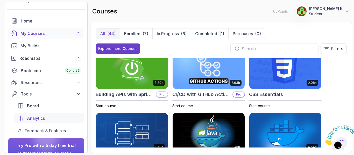
scroll to position [12, 0]
click at [47, 67] on link "Bootcamp Cohort 3" at bounding box center [46, 71] width 76 height 10
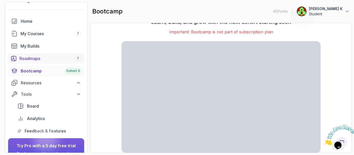
click at [48, 56] on div "Roadmaps 7" at bounding box center [50, 58] width 62 height 6
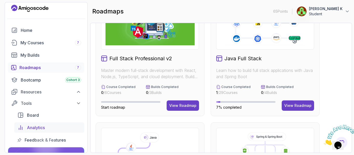
scroll to position [3, 0]
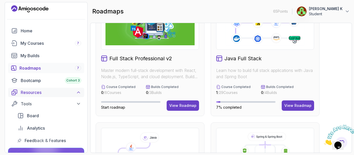
click at [78, 93] on icon at bounding box center [78, 92] width 3 height 1
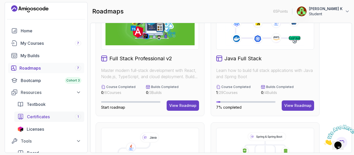
click at [43, 115] on span "Certificates" at bounding box center [38, 117] width 23 height 6
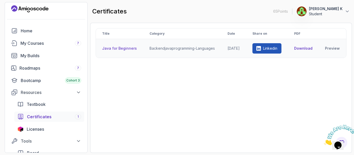
click at [264, 50] on link "Linkedin" at bounding box center [266, 48] width 29 height 10
